Goal: Information Seeking & Learning: Learn about a topic

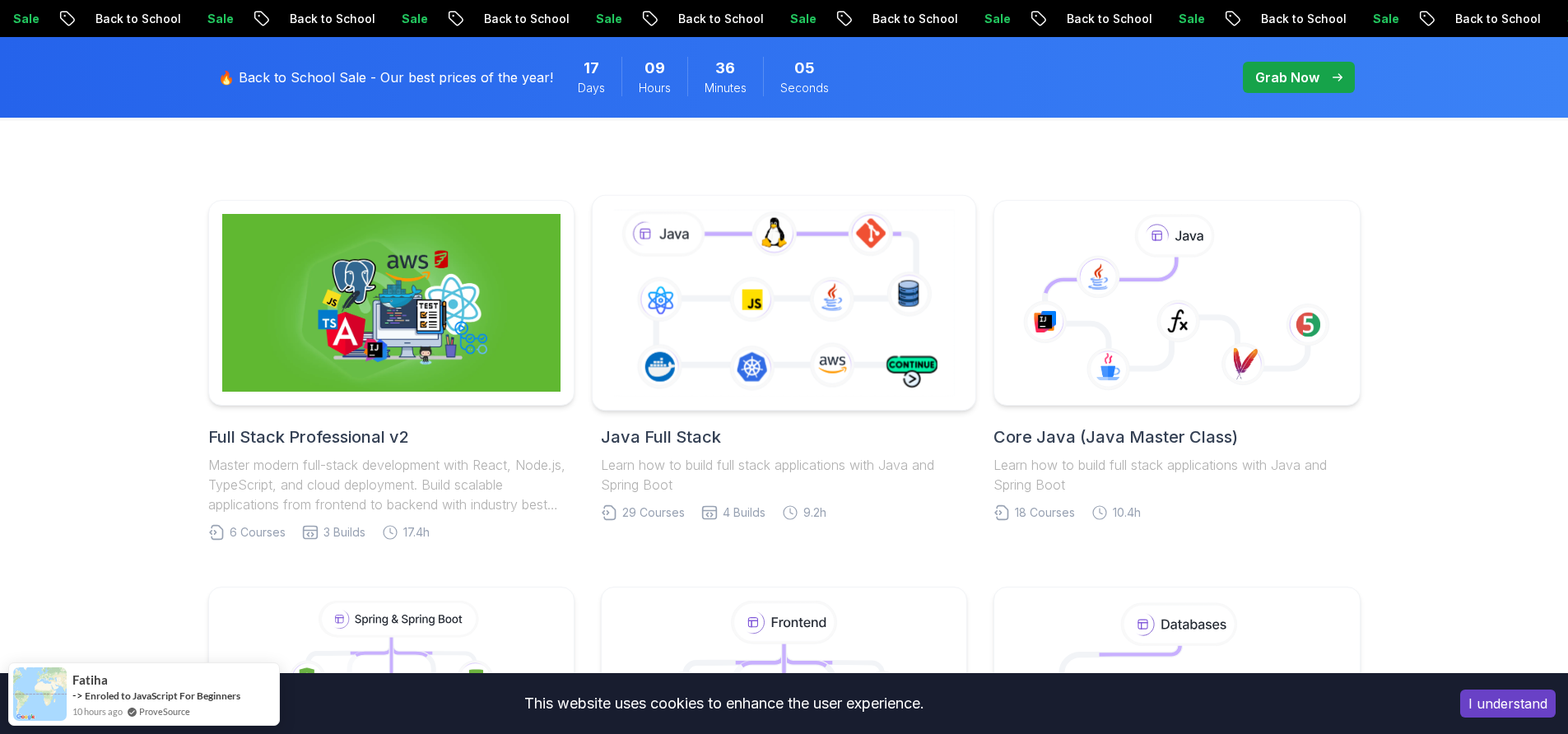
scroll to position [349, 0]
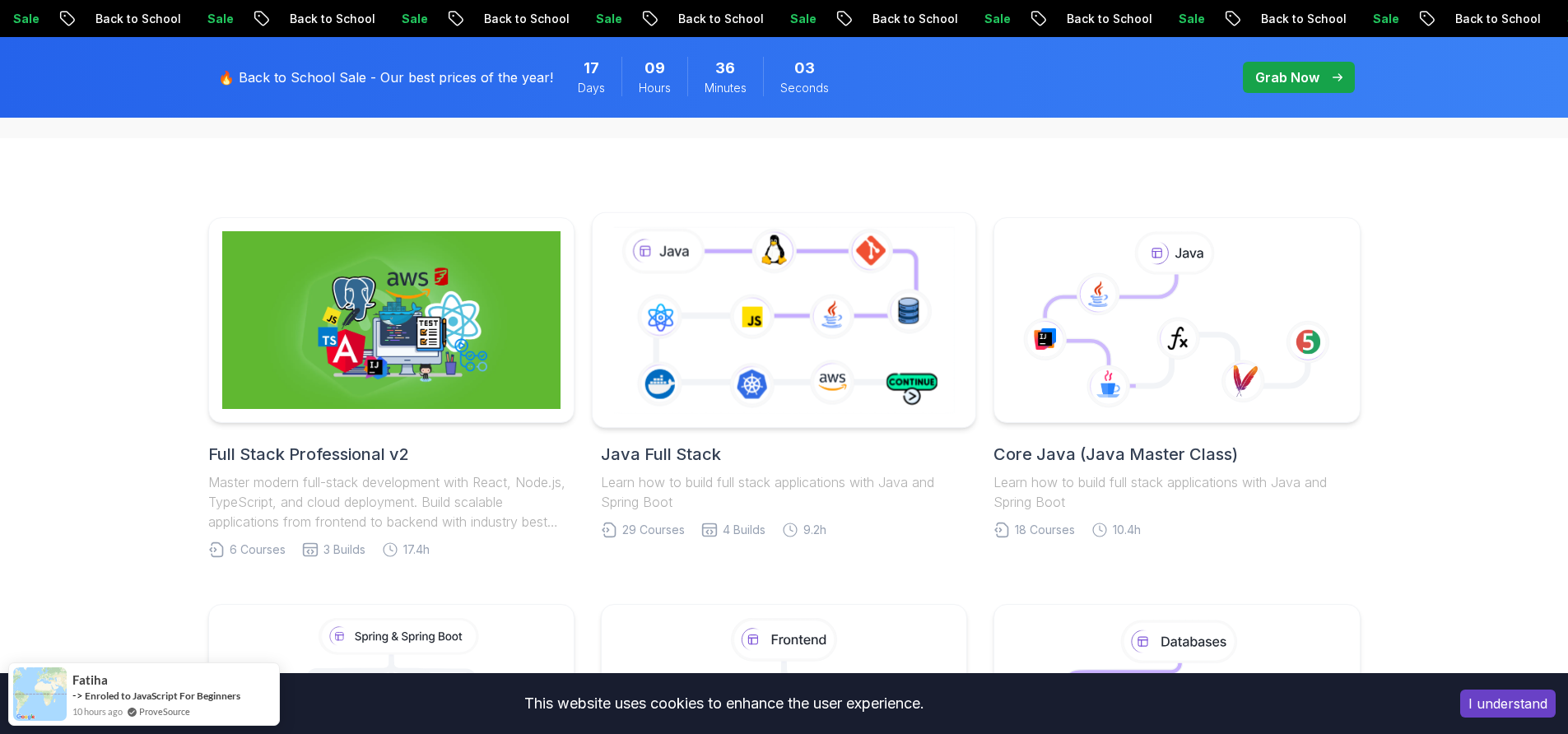
click at [718, 309] on icon at bounding box center [783, 319] width 348 height 194
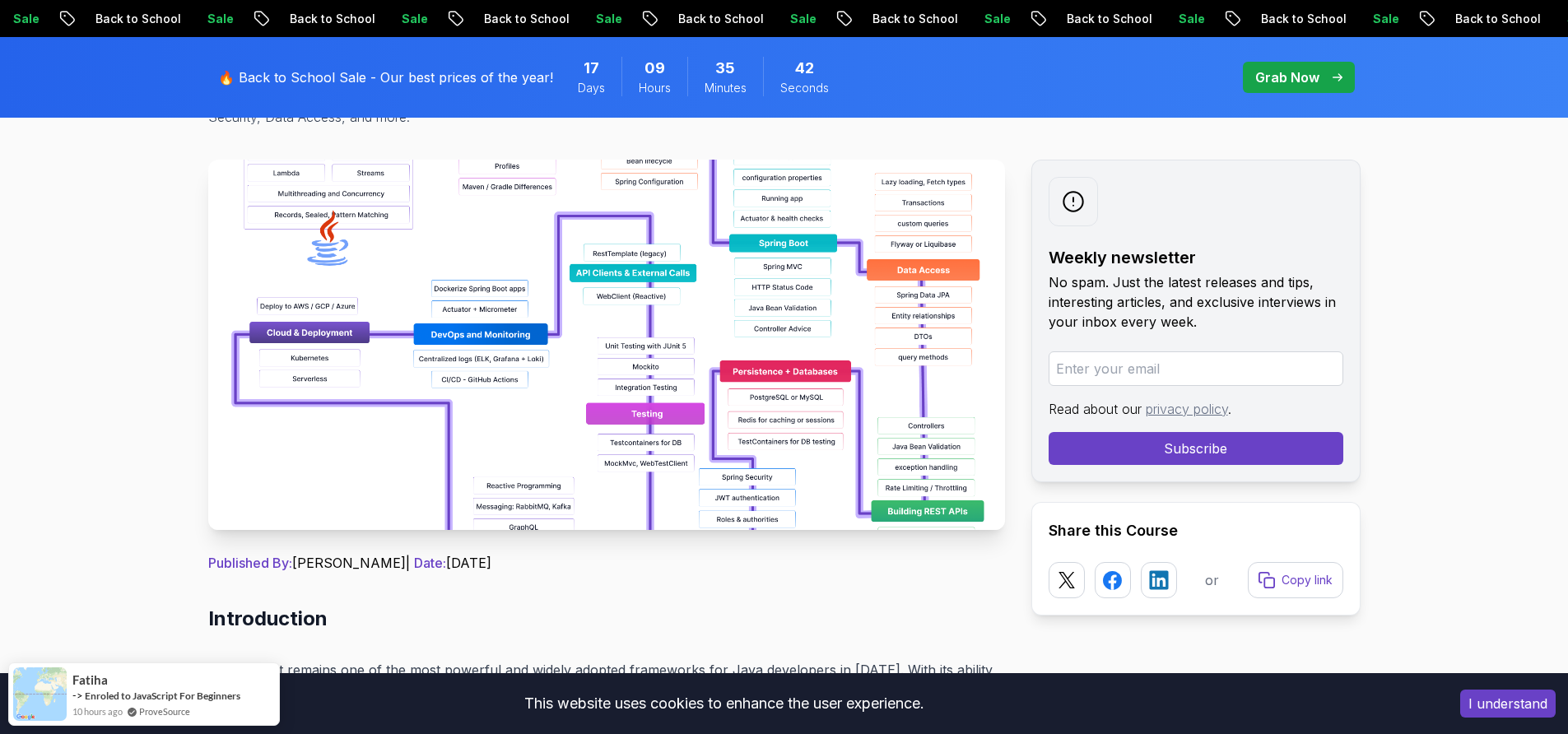
scroll to position [148, 0]
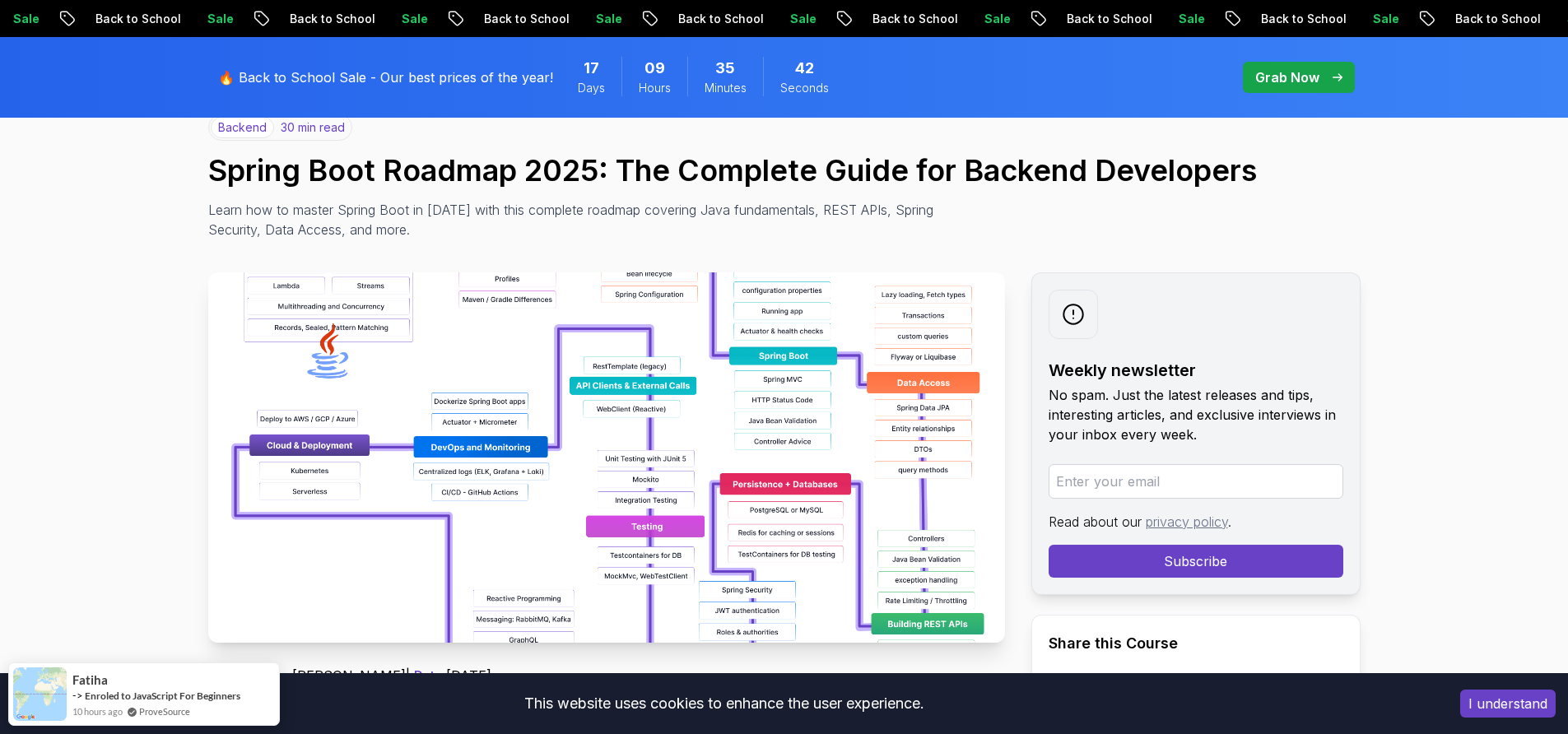
click at [566, 491] on img at bounding box center [607, 458] width 797 height 370
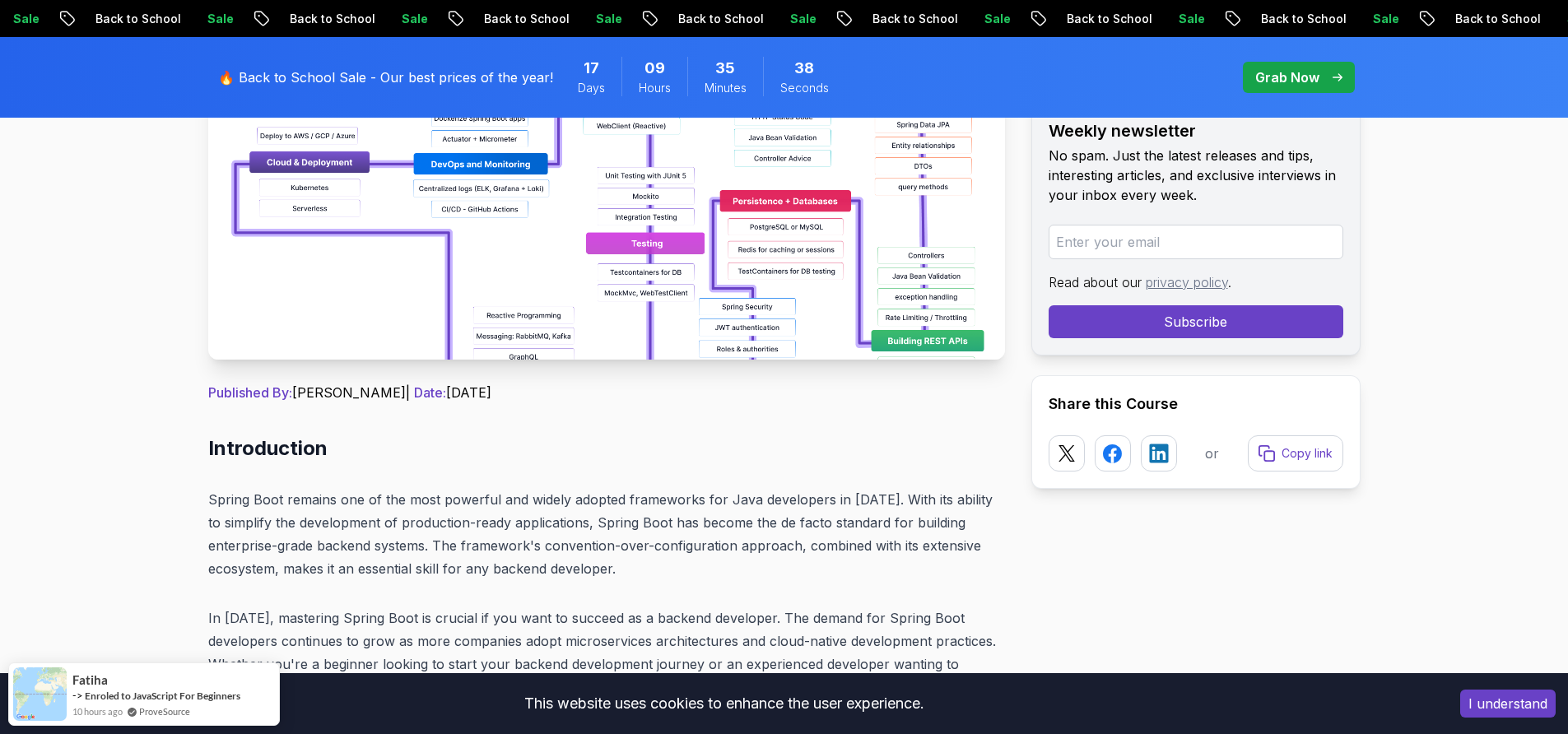
scroll to position [240, 0]
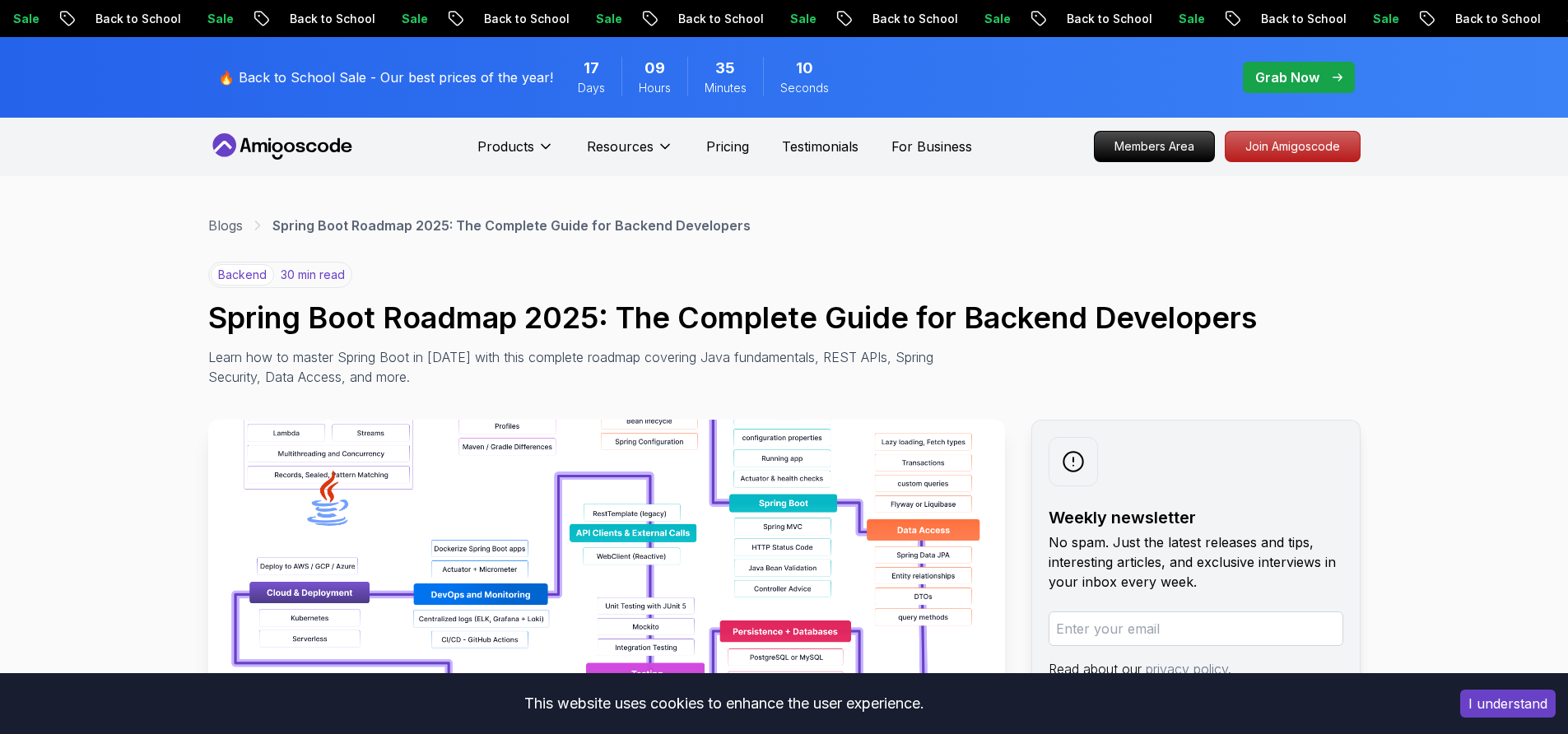
scroll to position [0, 0]
click at [695, 281] on div "backend 30 min read Spring Boot Roadmap 2025: The Complete Guide for Backend De…" at bounding box center [784, 325] width 1152 height 125
click at [679, 475] on img at bounding box center [607, 606] width 797 height 370
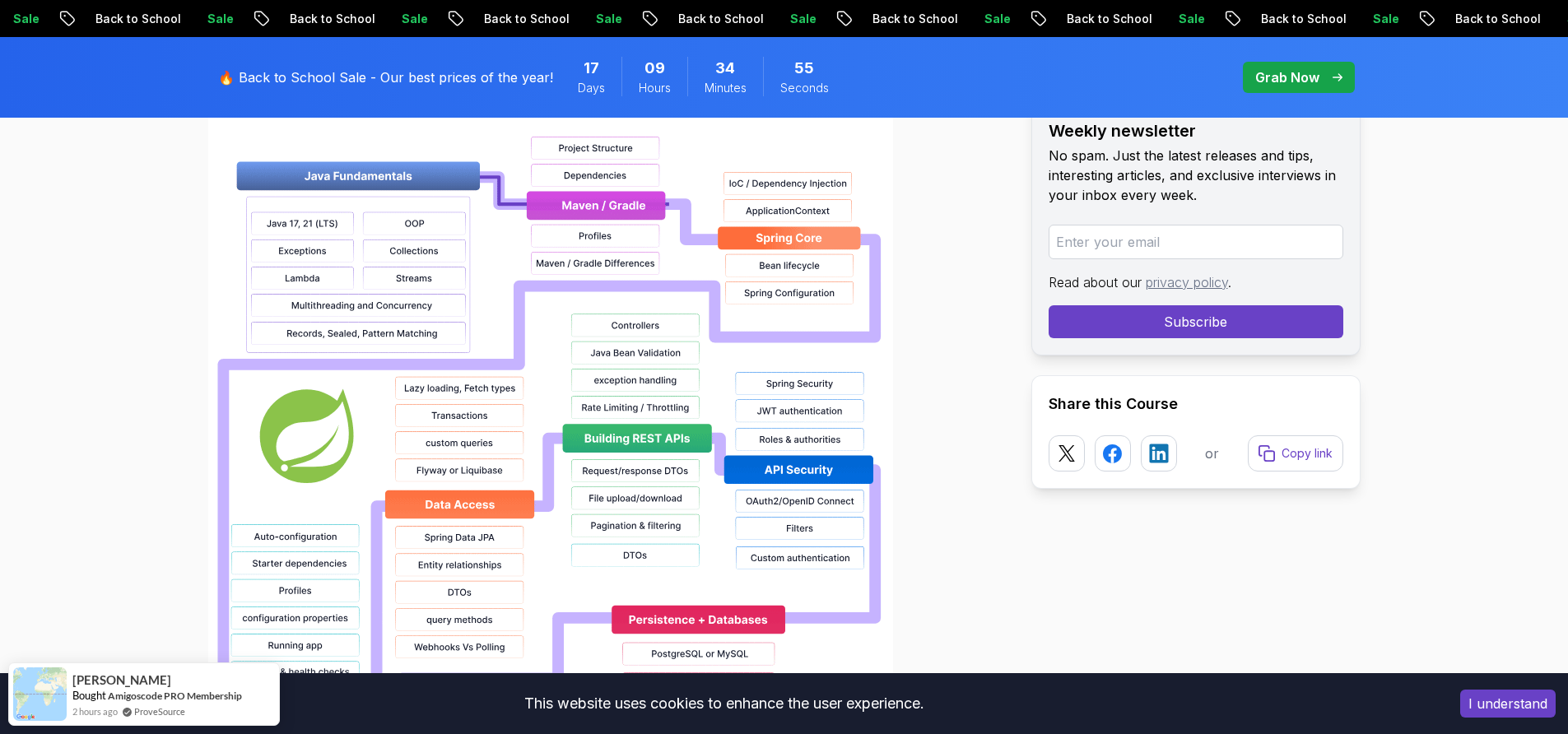
scroll to position [1297, 0]
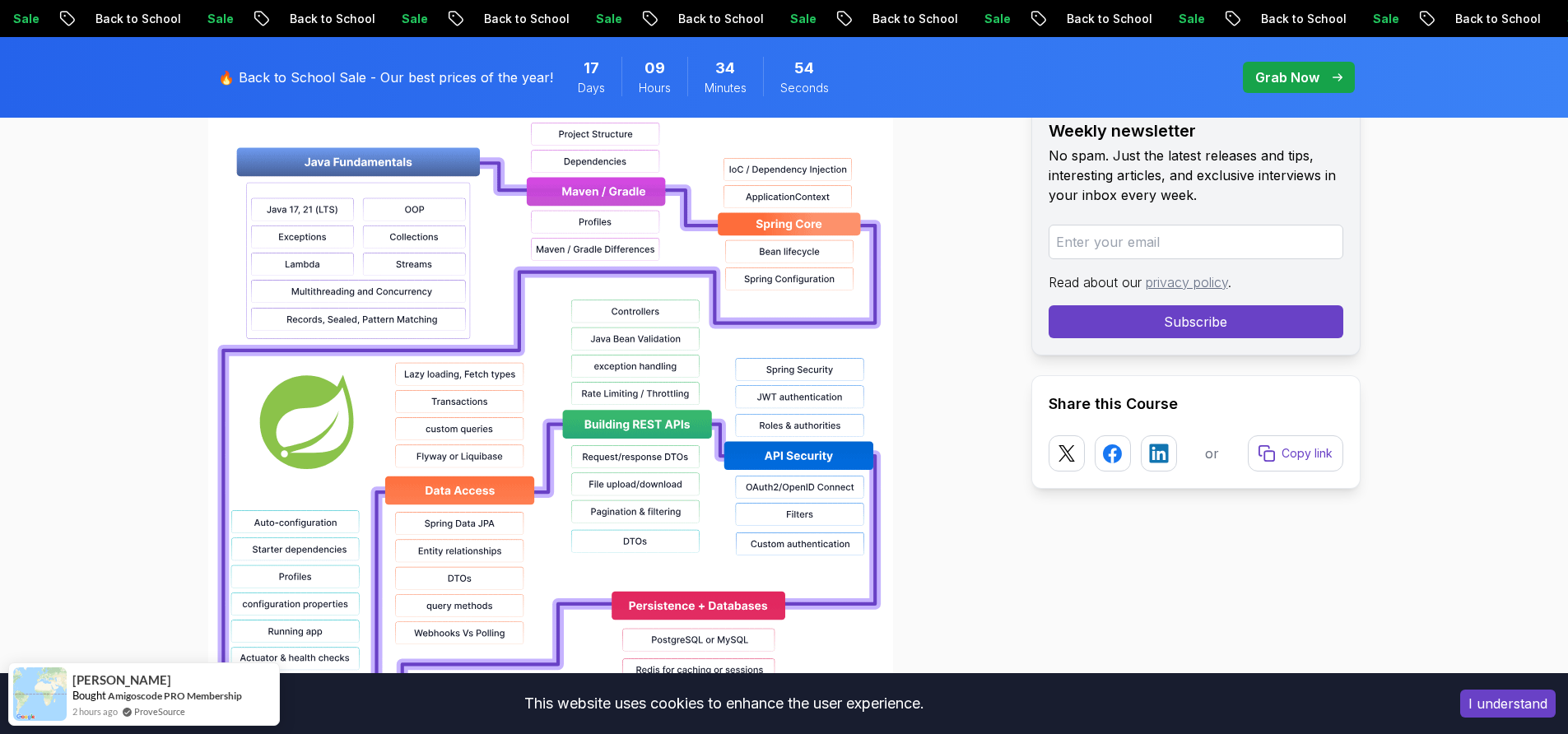
click at [423, 209] on img at bounding box center [550, 577] width 685 height 1053
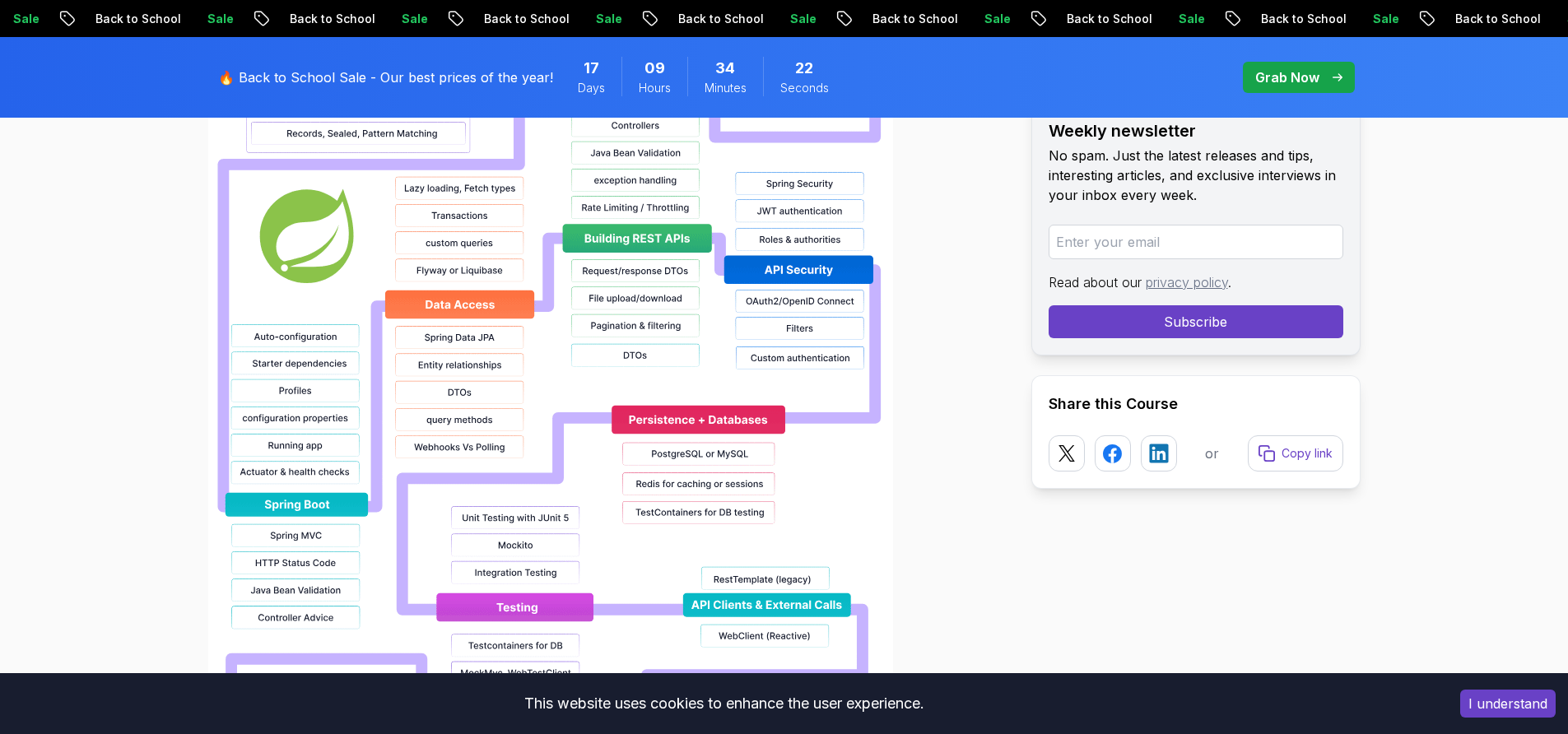
scroll to position [1513, 0]
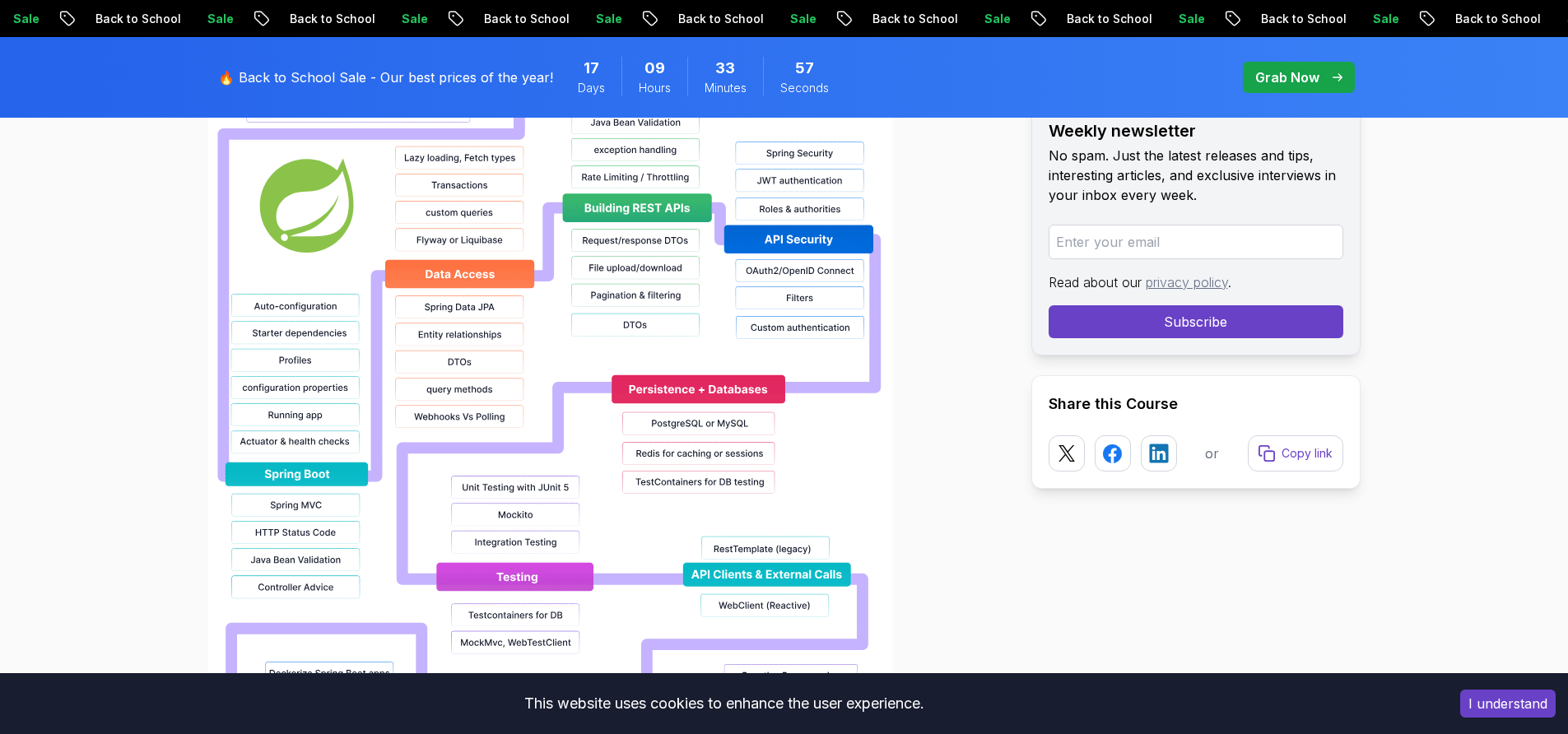
click at [484, 386] on img at bounding box center [550, 360] width 685 height 1053
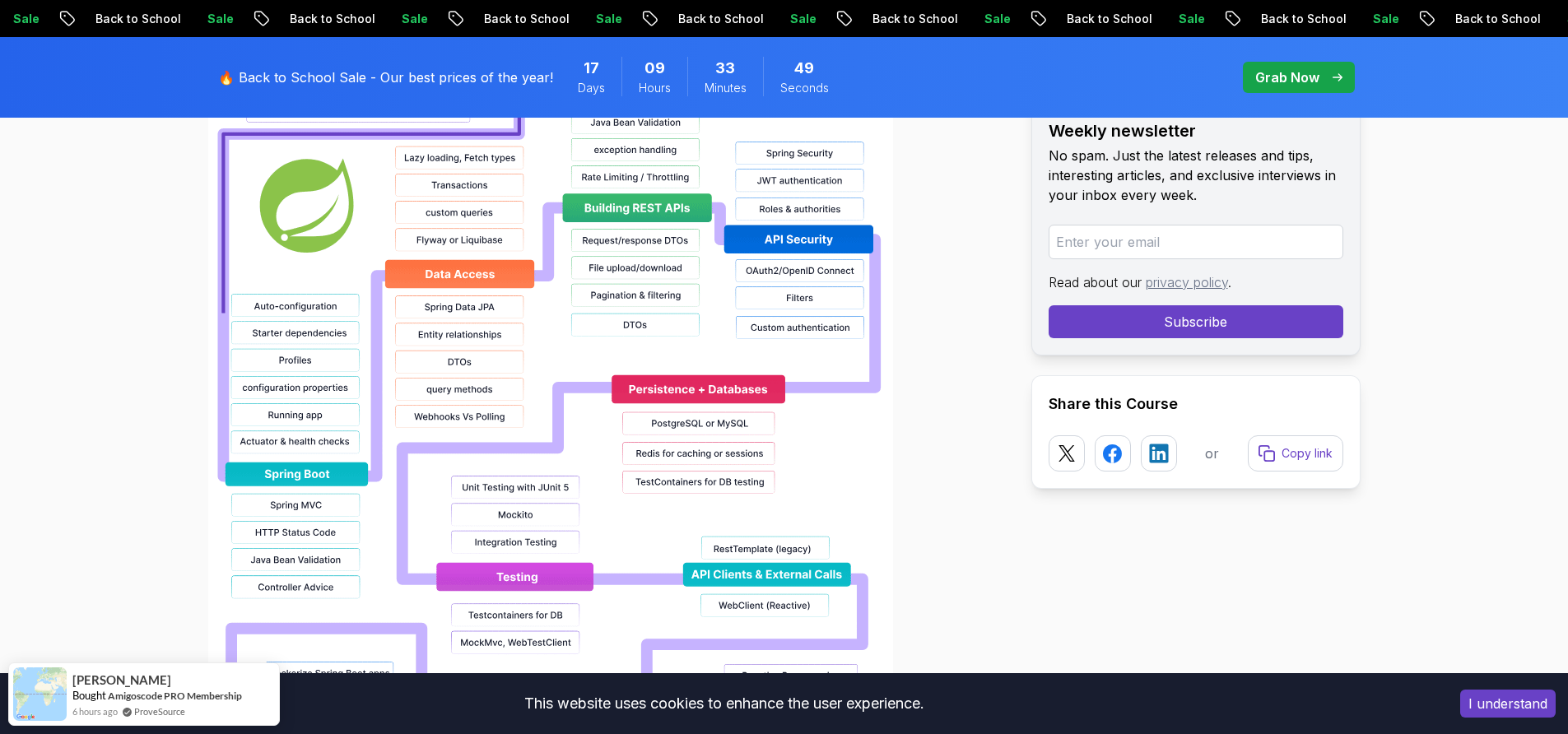
click at [494, 421] on img at bounding box center [550, 360] width 685 height 1053
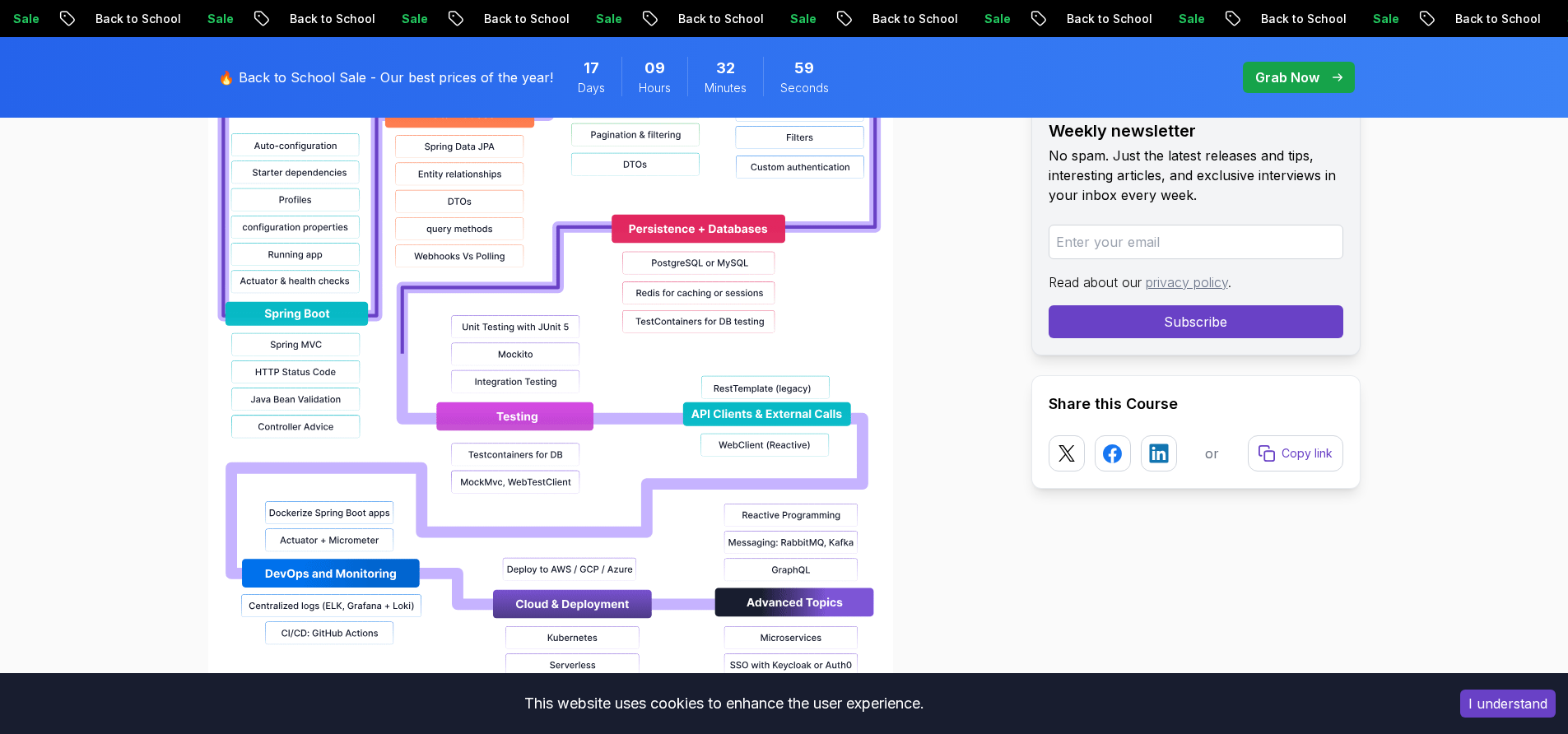
scroll to position [1709, 0]
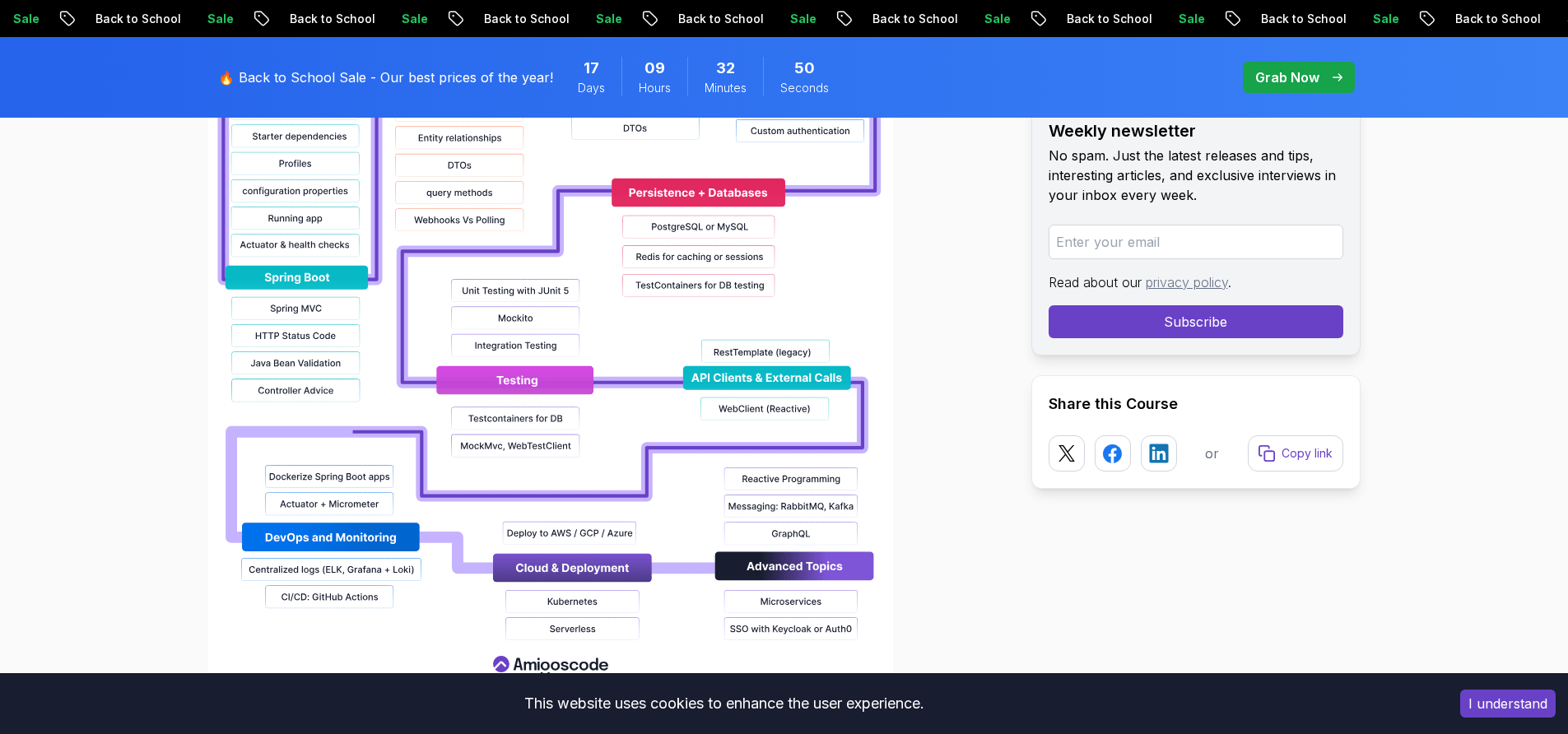
click at [1503, 699] on button "I understand" at bounding box center [1508, 703] width 95 height 28
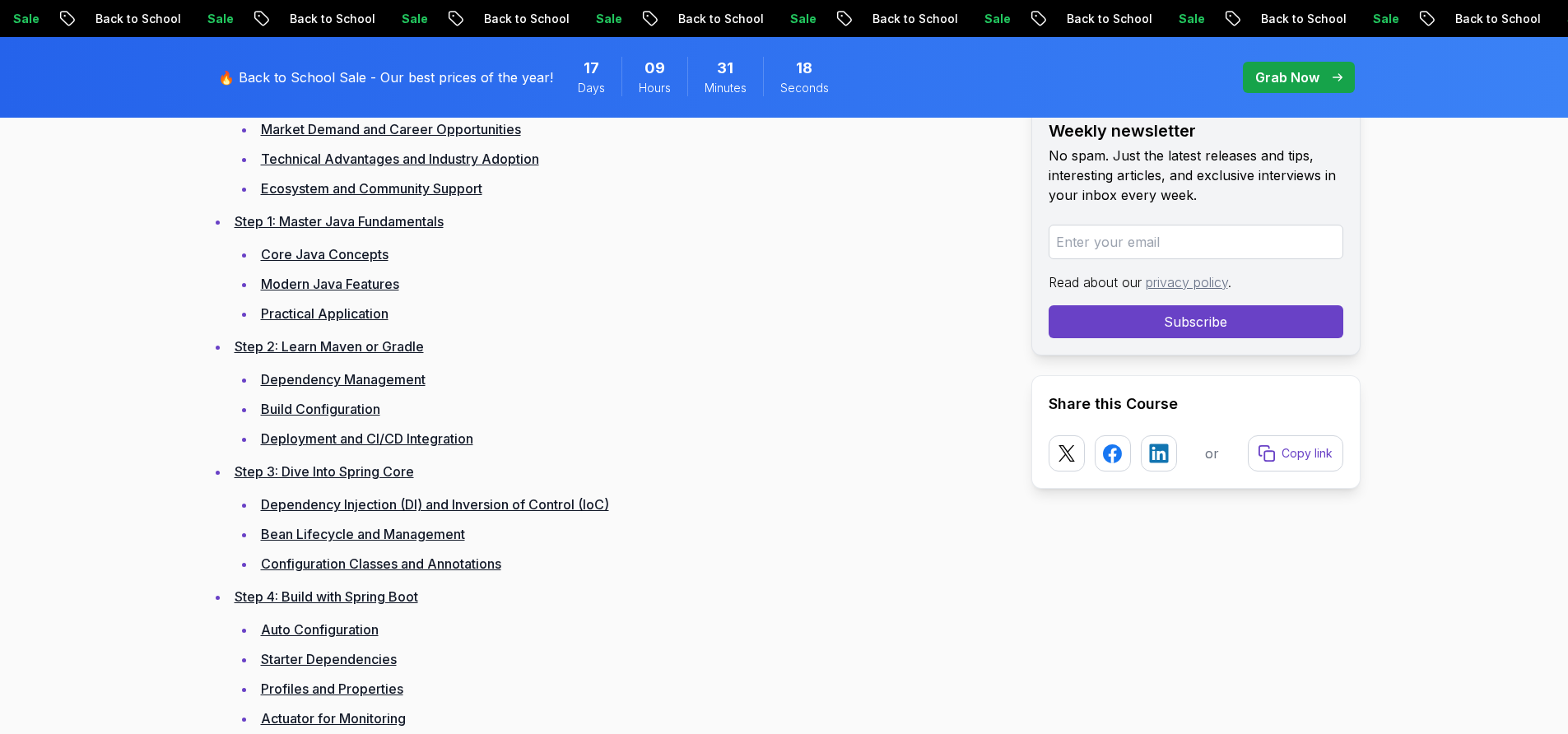
scroll to position [2435, 0]
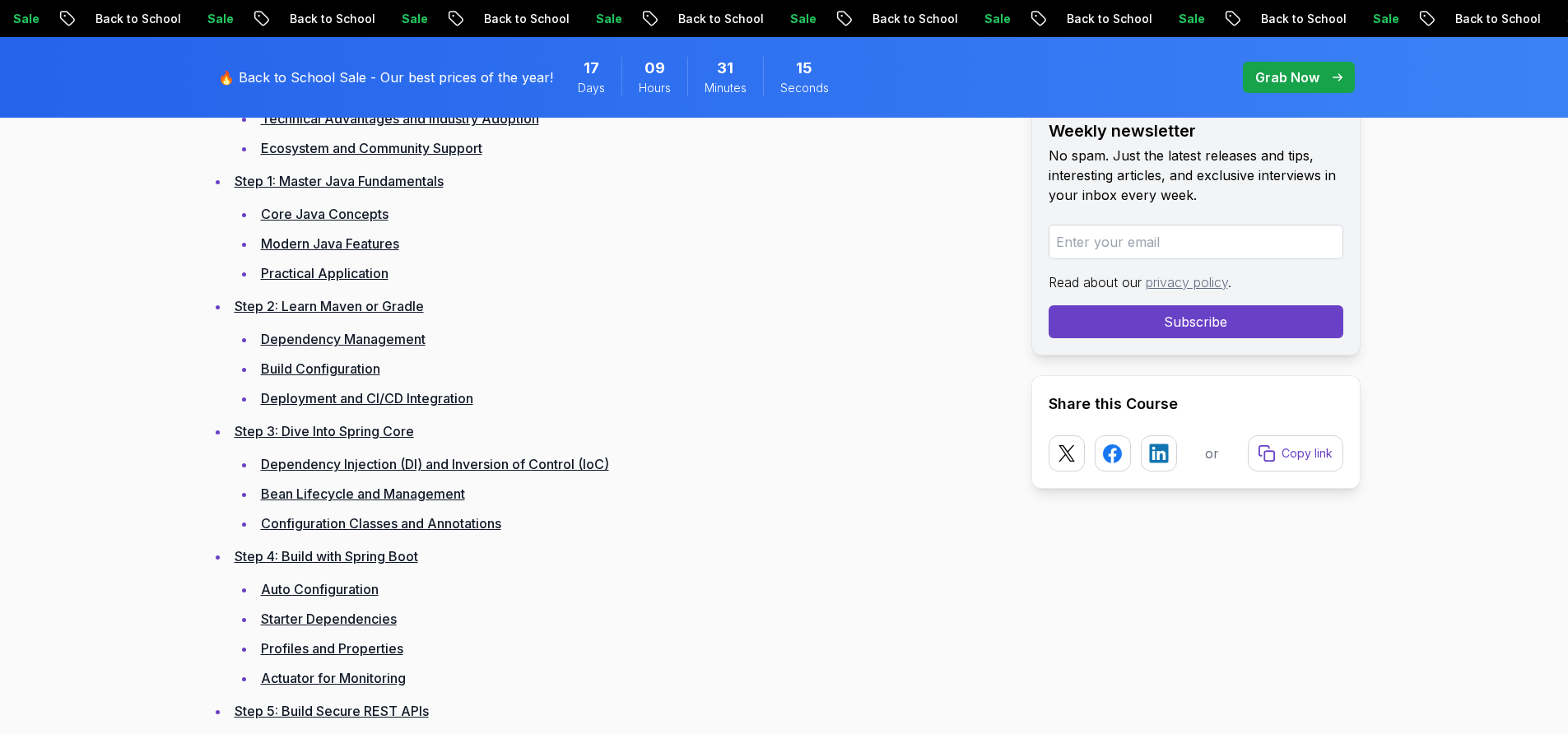
click at [381, 334] on link "Dependency Management" at bounding box center [343, 339] width 165 height 17
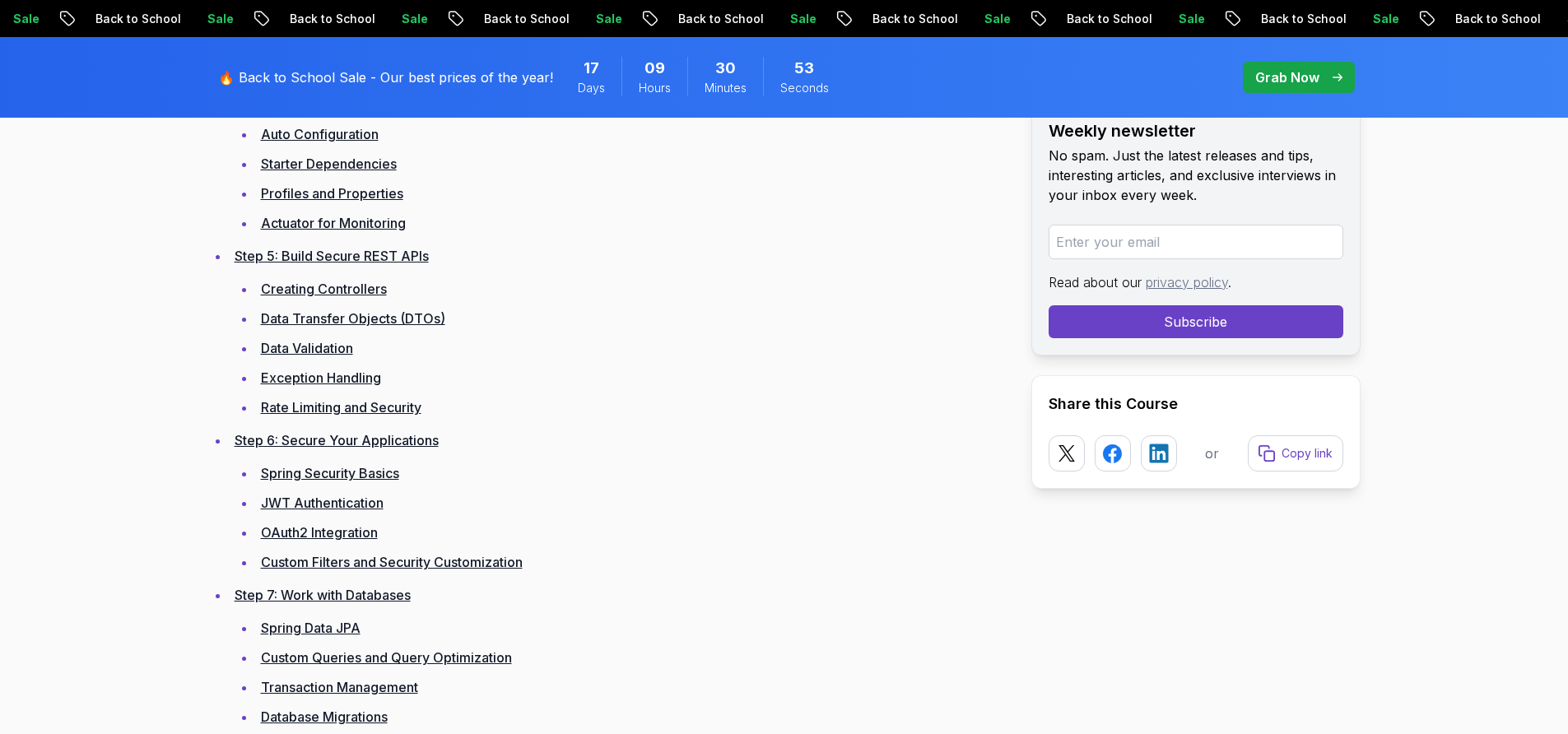
scroll to position [2934, 0]
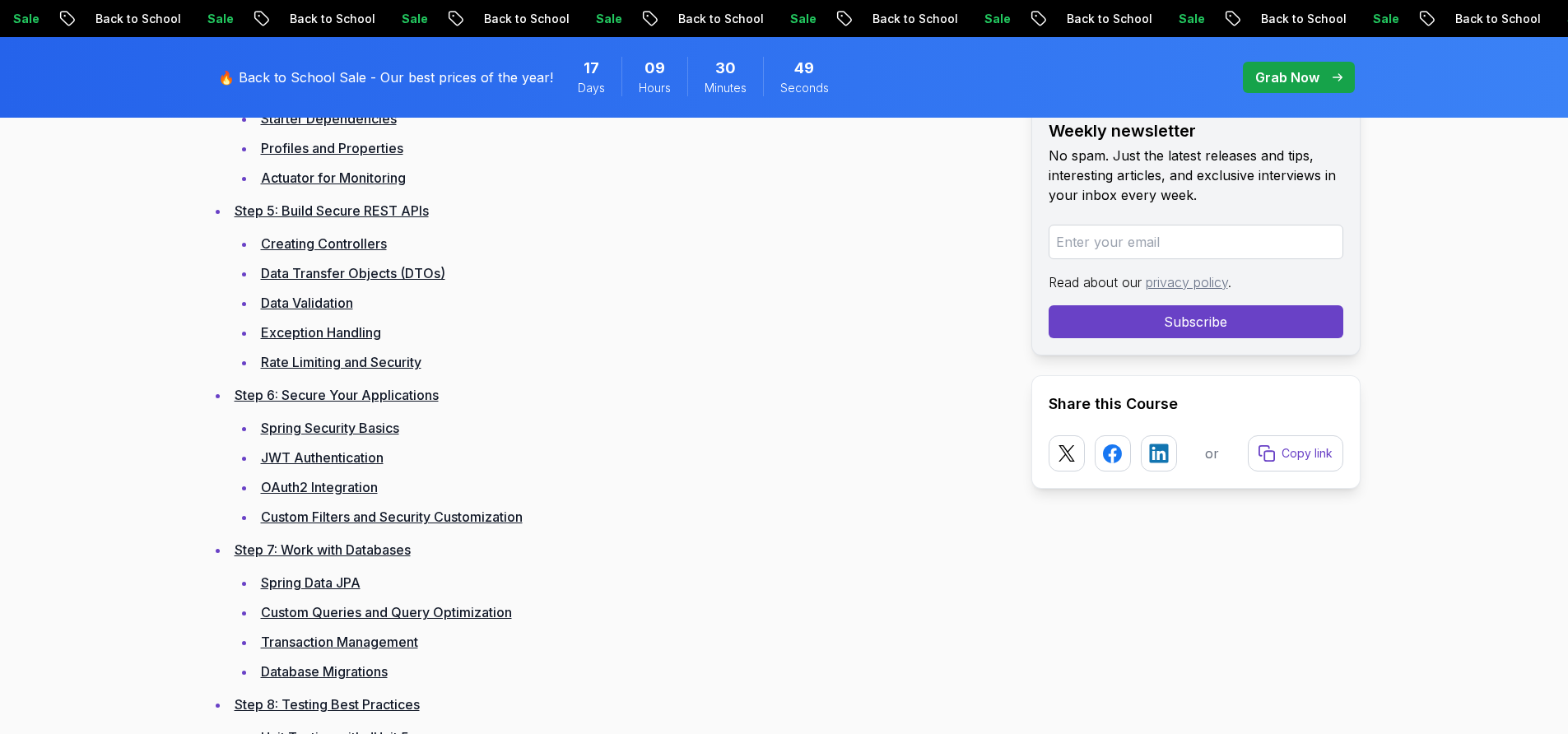
click at [325, 486] on link "OAuth2 Integration" at bounding box center [319, 487] width 117 height 17
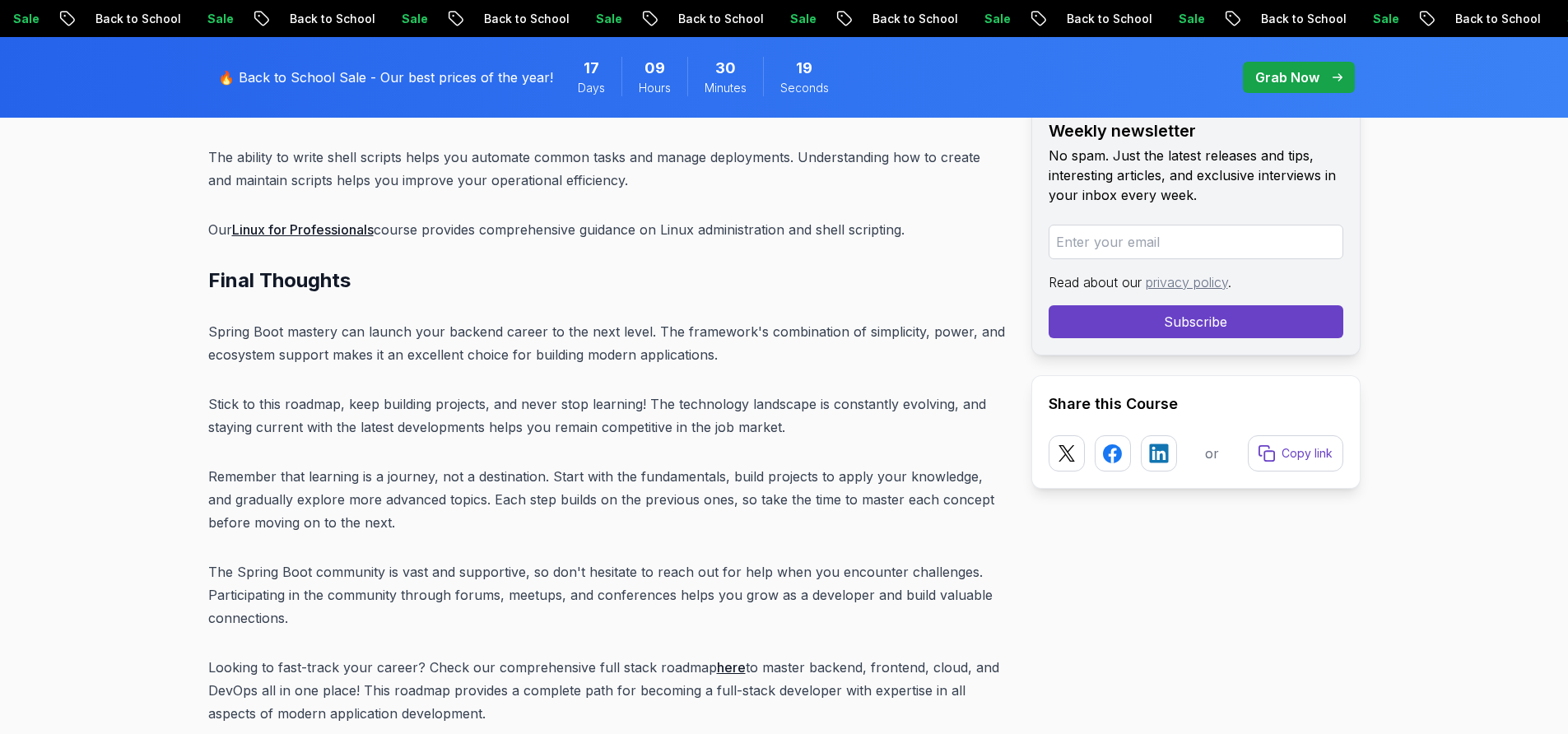
scroll to position [20632, 0]
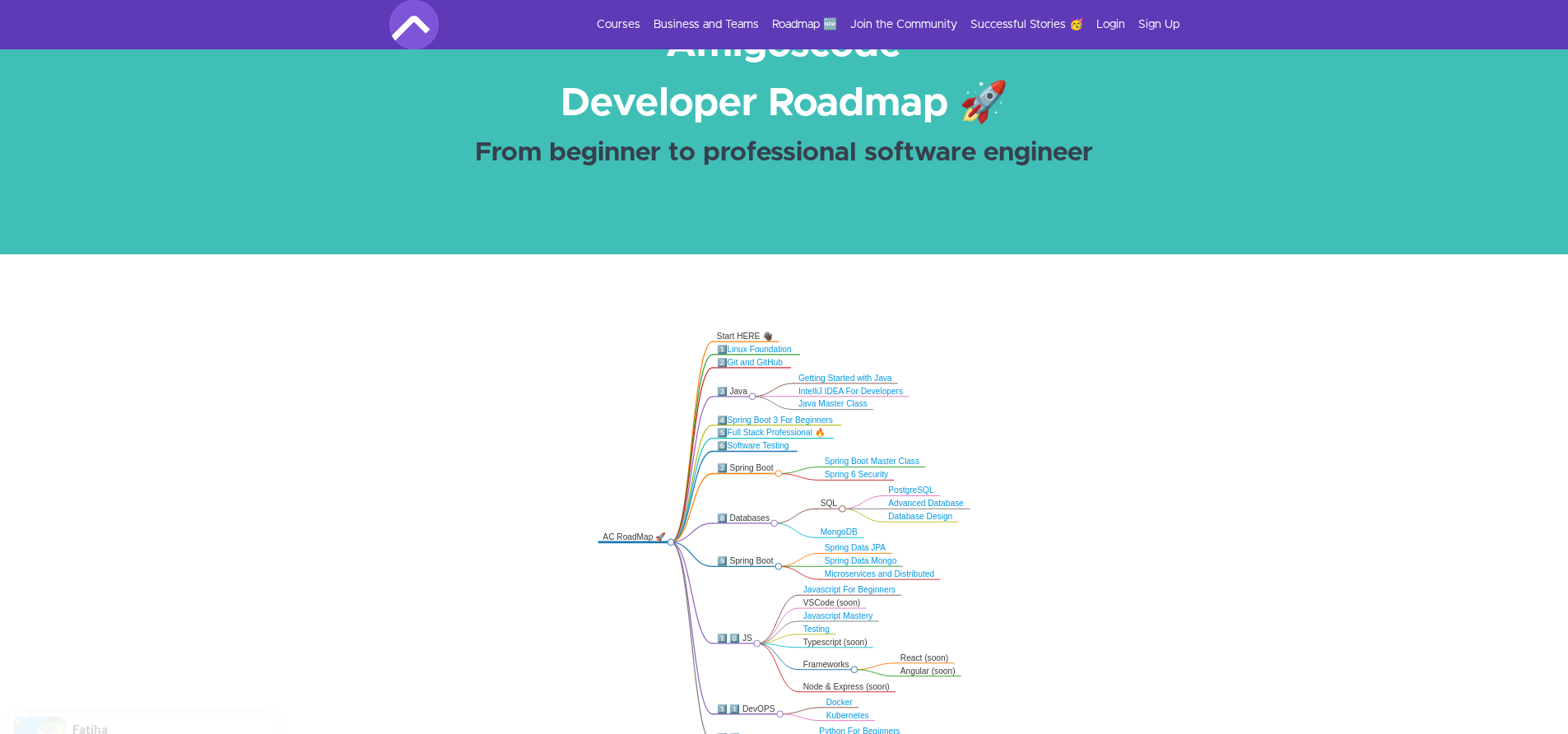
scroll to position [311, 0]
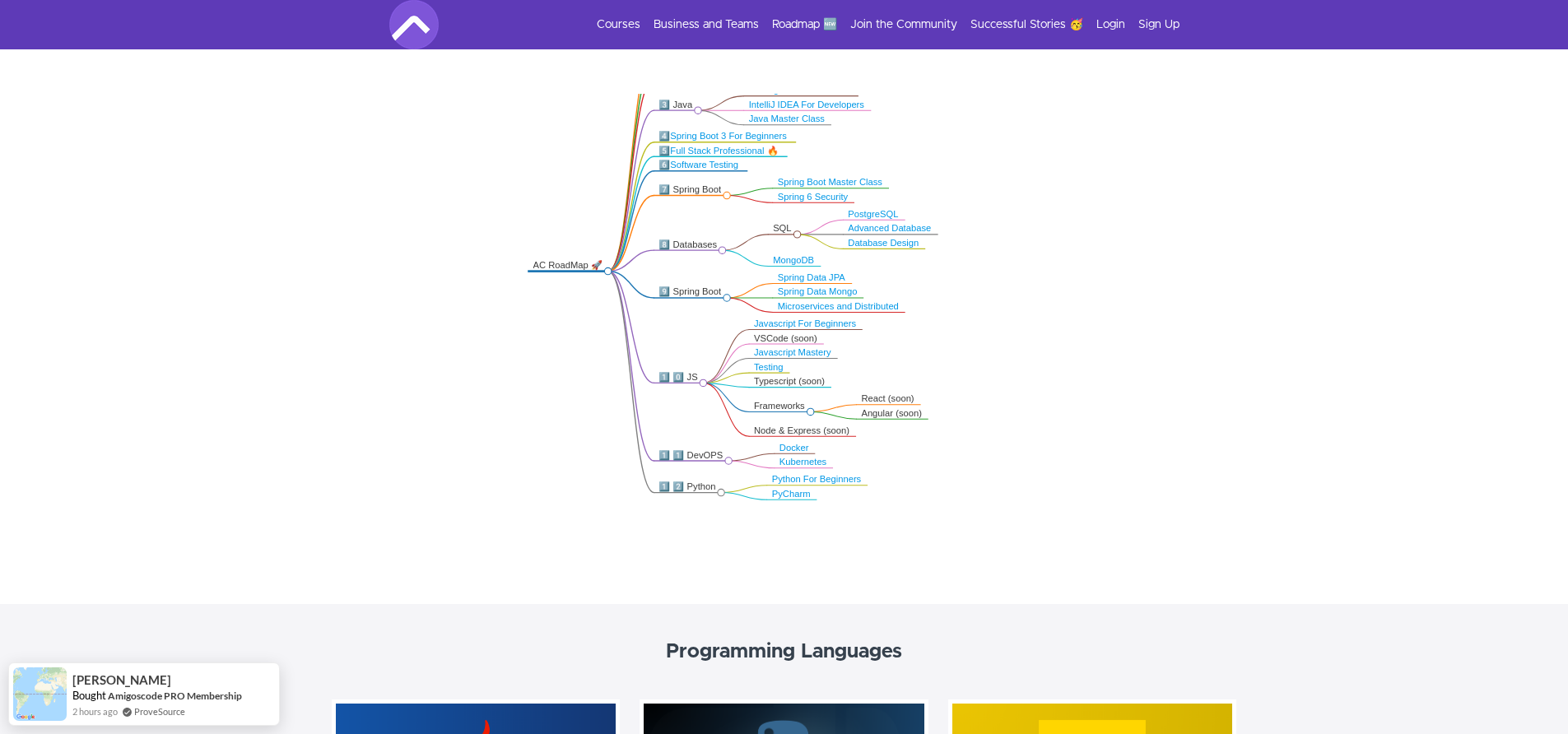
drag, startPoint x: 836, startPoint y: 417, endPoint x: 821, endPoint y: 359, distance: 59.9
click at [821, 359] on icon ".markmap{font:300 16px/20px sans-serif}.markmap-link{fill:none}.markmap-node>ci…" at bounding box center [784, 313] width 1568 height 440
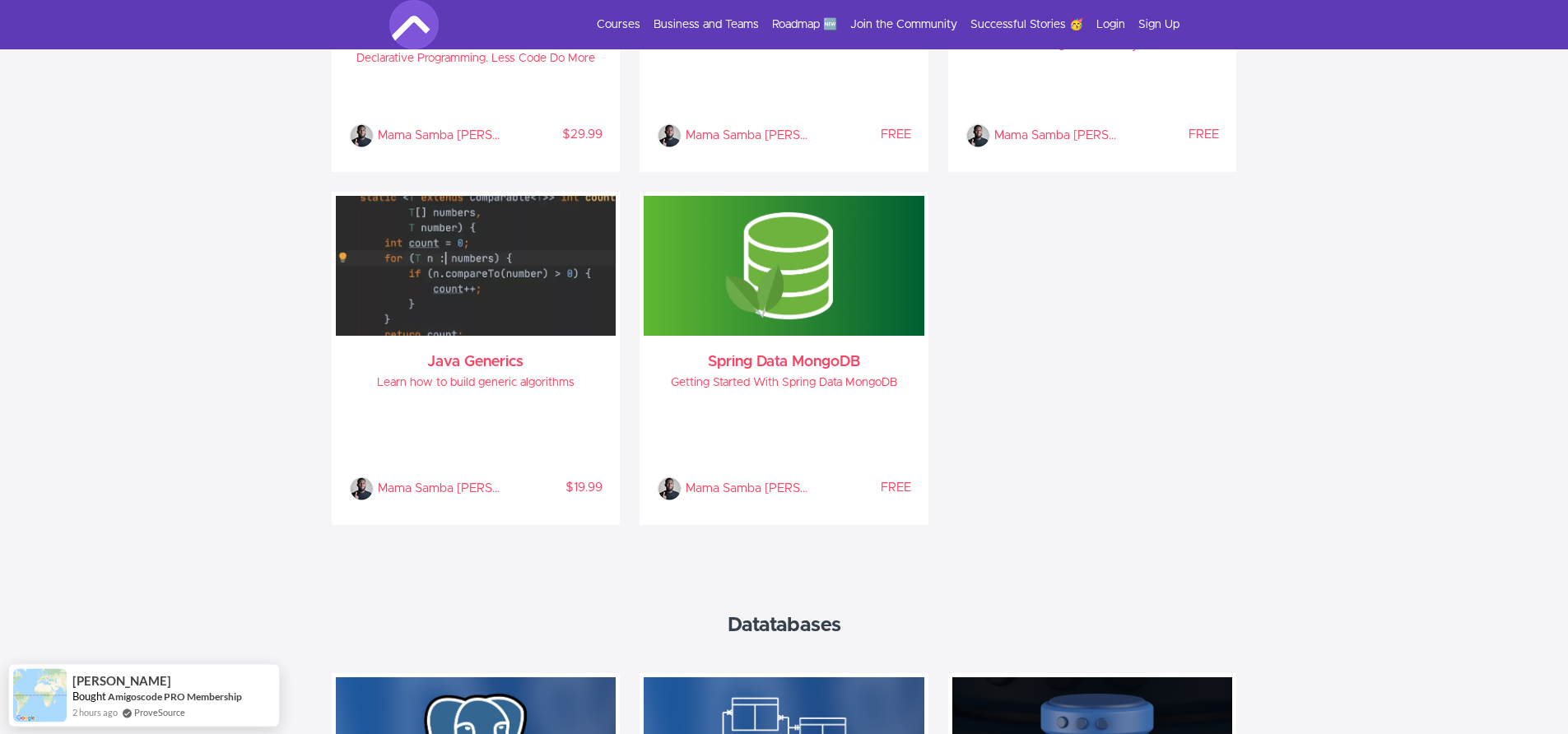
scroll to position [1825, 0]
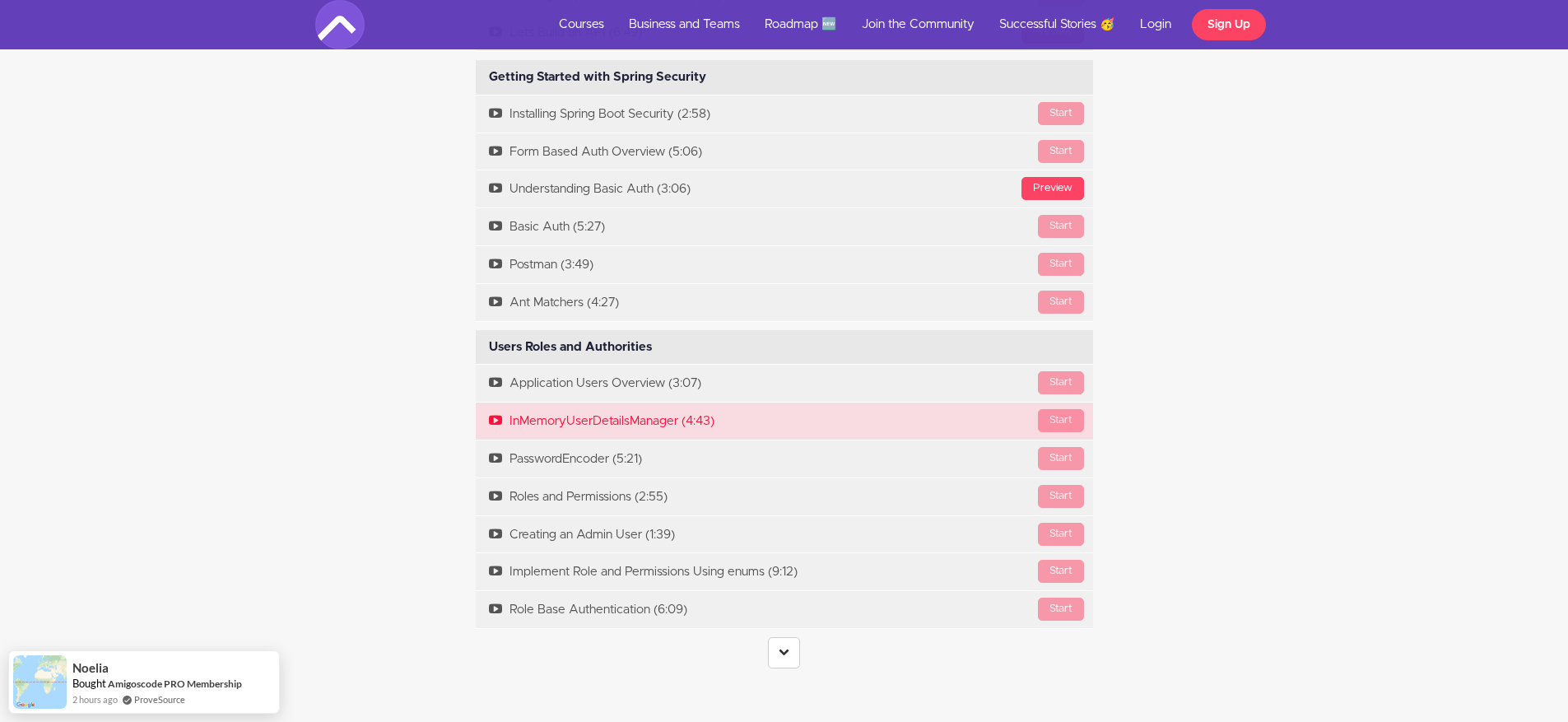
scroll to position [2896, 0]
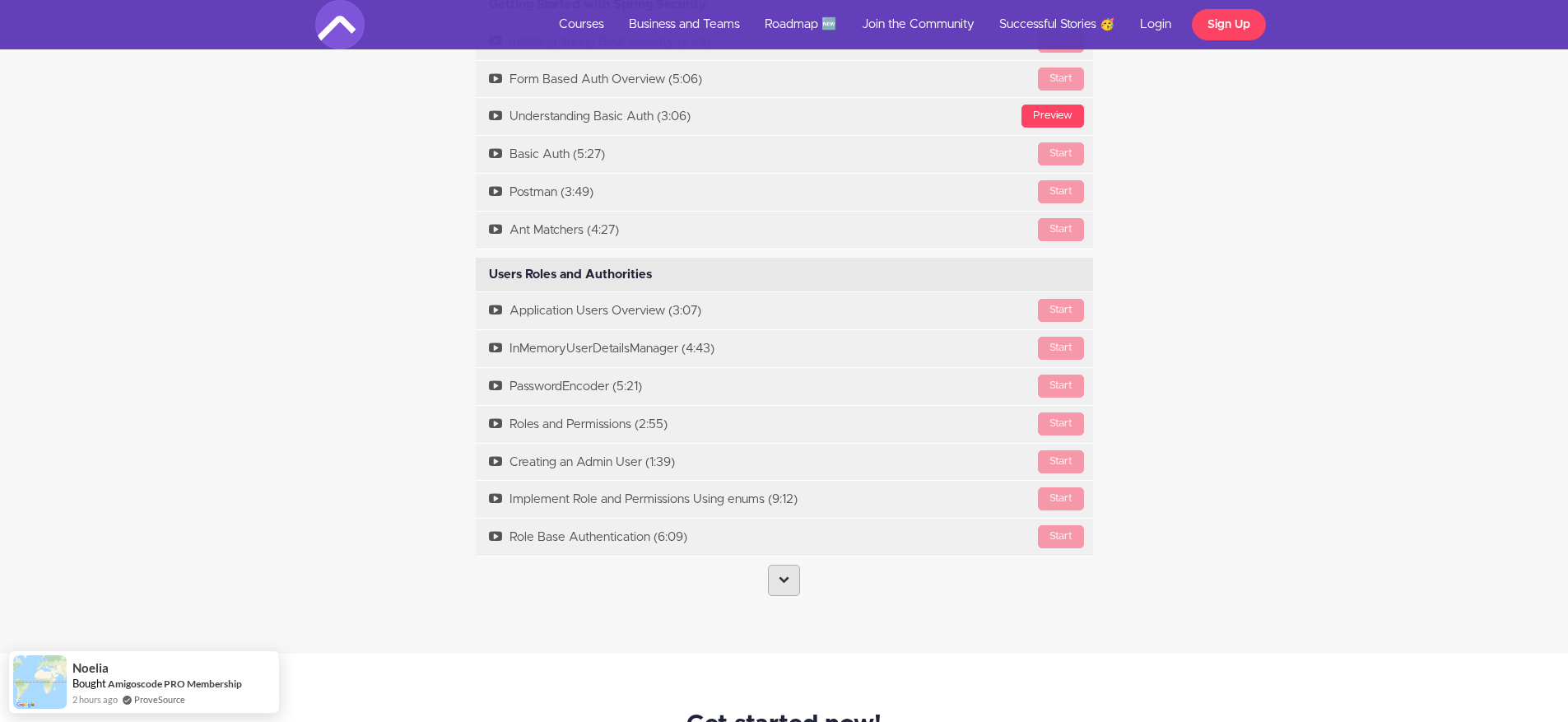
click at [787, 582] on icon at bounding box center [783, 579] width 11 height 11
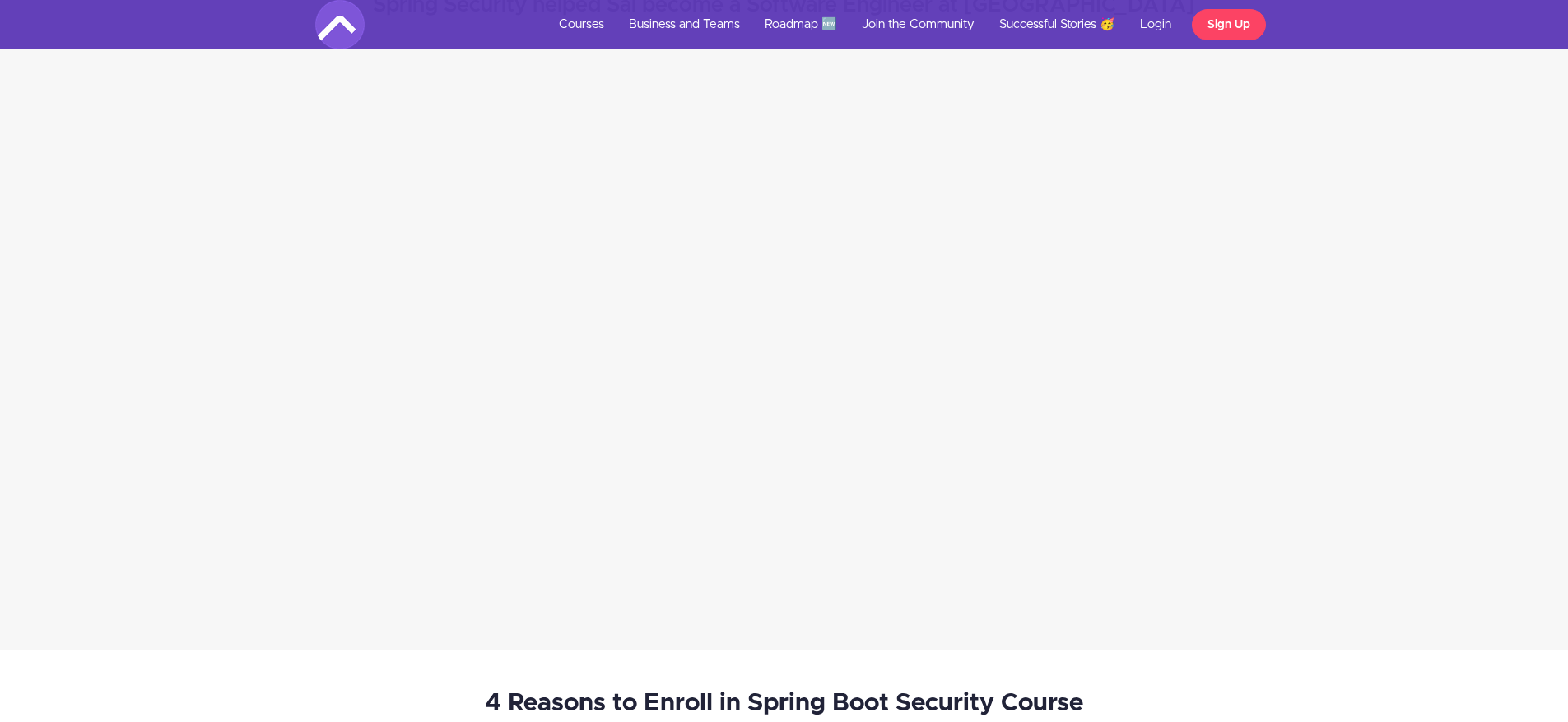
scroll to position [5657, 0]
